Goal: Task Accomplishment & Management: Use online tool/utility

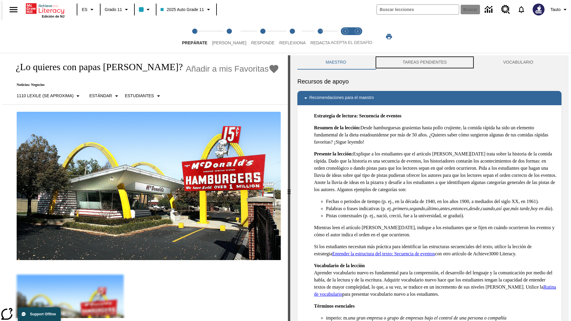
click at [424, 62] on button "TAREAS PENDIENTES" at bounding box center [424, 62] width 100 height 14
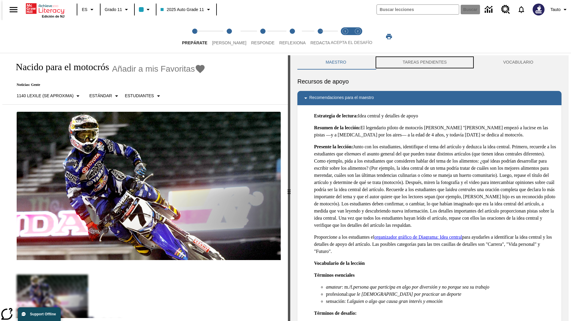
click at [424, 62] on button "TAREAS PENDIENTES" at bounding box center [424, 62] width 100 height 14
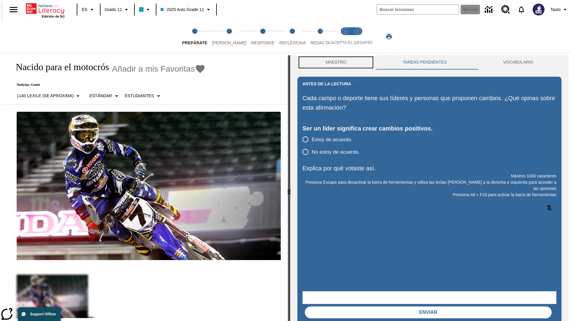
scroll to position [0, 0]
click at [334, 62] on button "Maestro" at bounding box center [335, 62] width 77 height 14
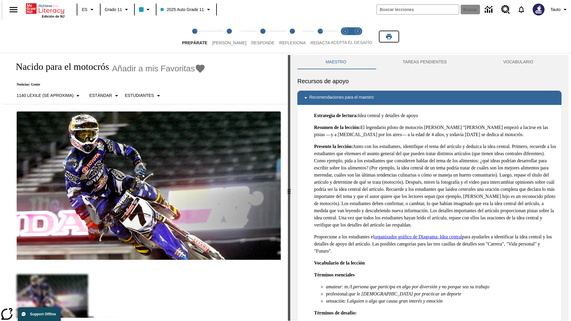
click at [389, 37] on icon "Imprimir" at bounding box center [389, 36] width 6 height 5
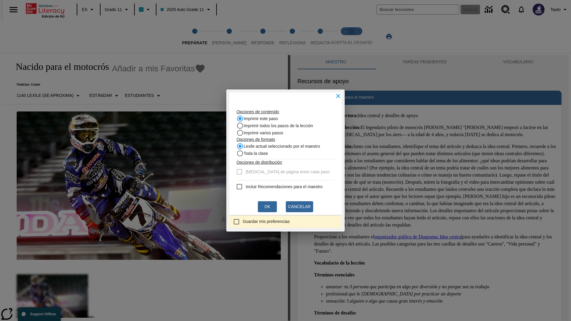
click at [239, 187] on recommendation "Incluir Recomendaciones para el maestro" at bounding box center [239, 186] width 7 height 7
checkbox recommendation "true"
click at [267, 207] on button "Ok" at bounding box center [267, 206] width 19 height 11
